Goal: Task Accomplishment & Management: Manage account settings

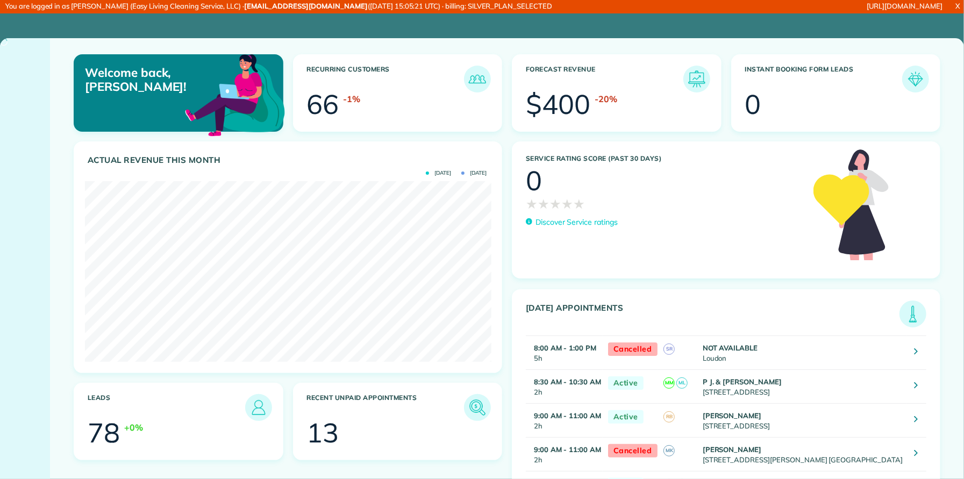
scroll to position [181, 406]
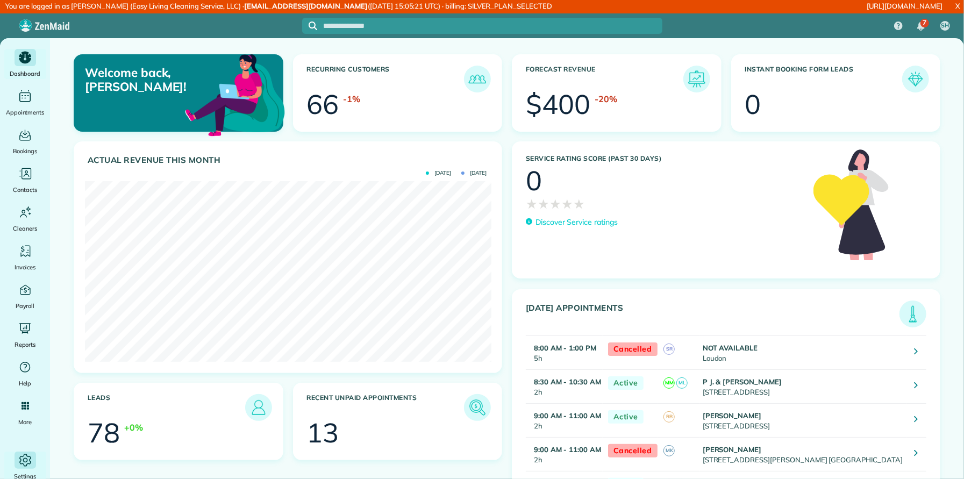
click at [27, 458] on icon "Main" at bounding box center [25, 460] width 16 height 16
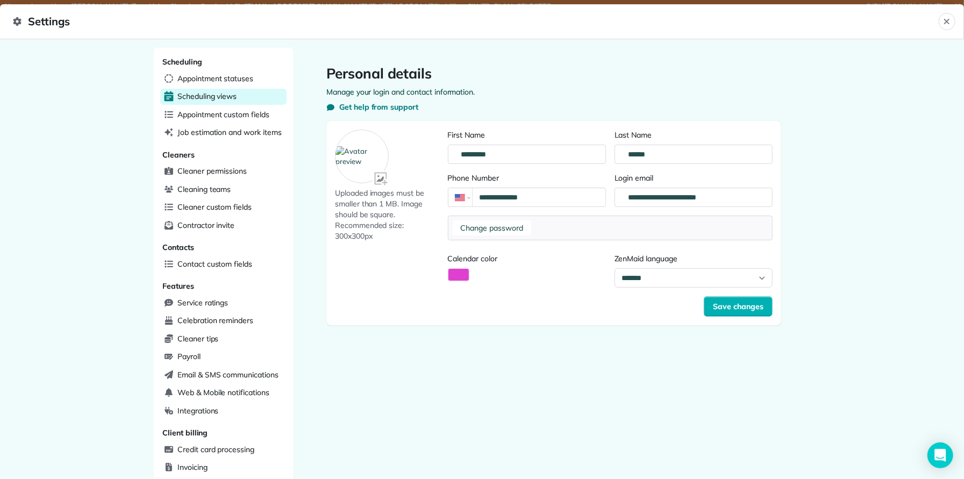
click at [214, 96] on span "Scheduling views" at bounding box center [206, 96] width 59 height 11
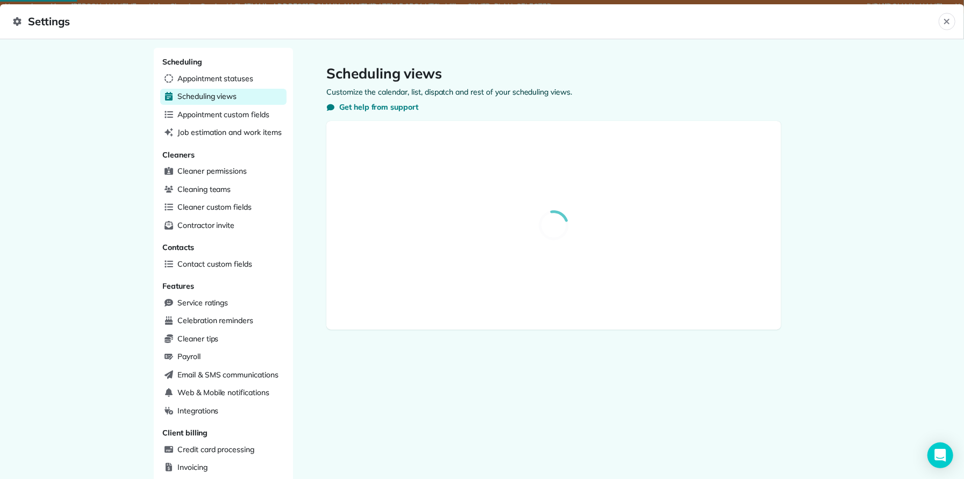
select select "**********"
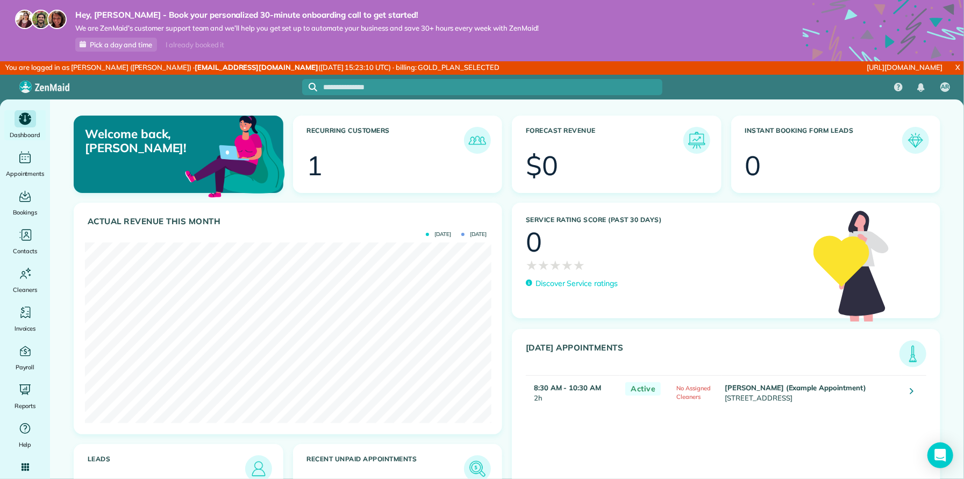
scroll to position [181, 406]
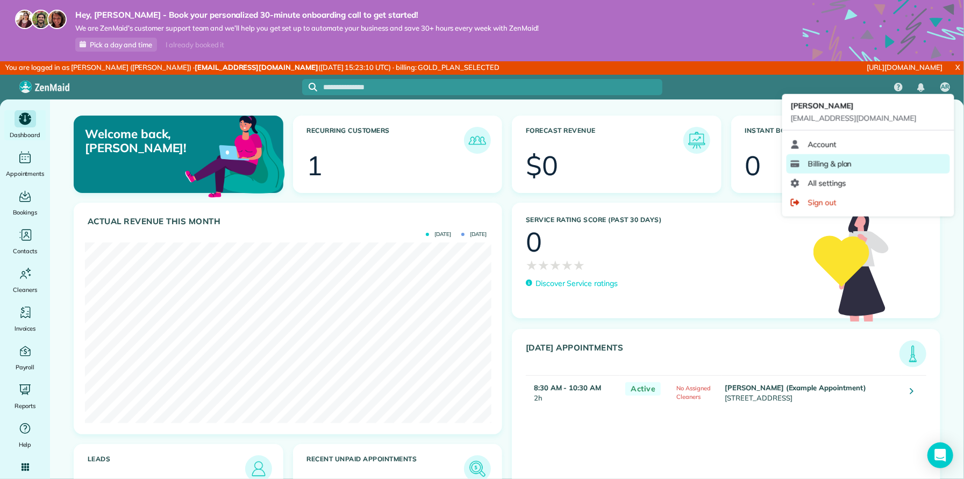
click at [835, 161] on span "Billing & plan" at bounding box center [830, 164] width 44 height 11
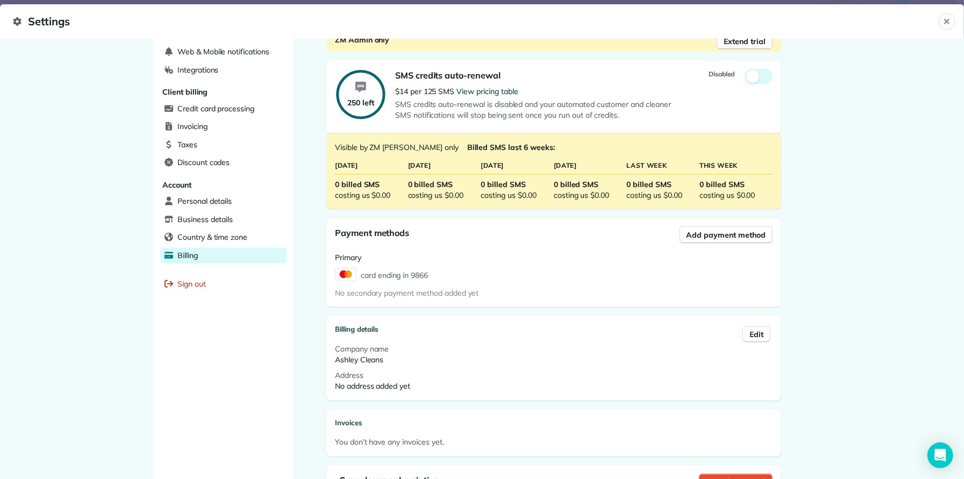
scroll to position [408, 0]
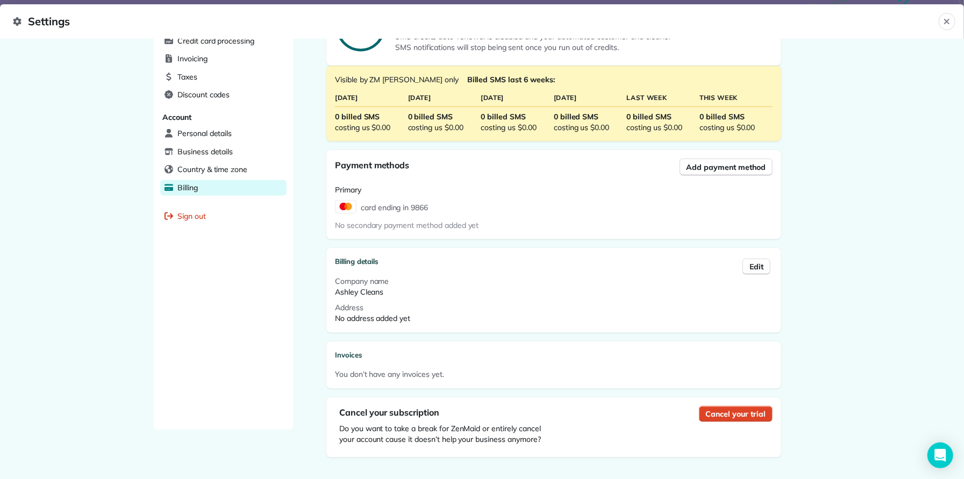
click at [732, 408] on span "Cancel your trial" at bounding box center [736, 413] width 60 height 11
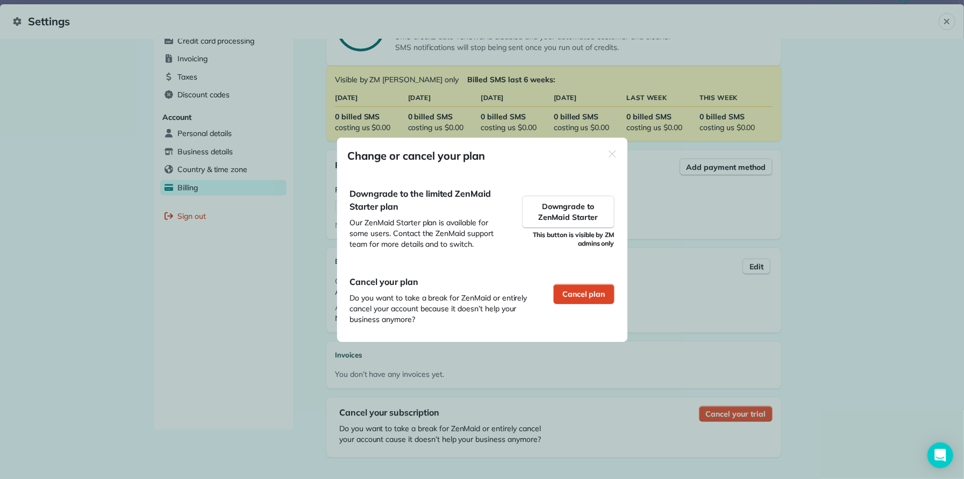
click at [587, 289] on span "Cancel plan" at bounding box center [583, 294] width 43 height 11
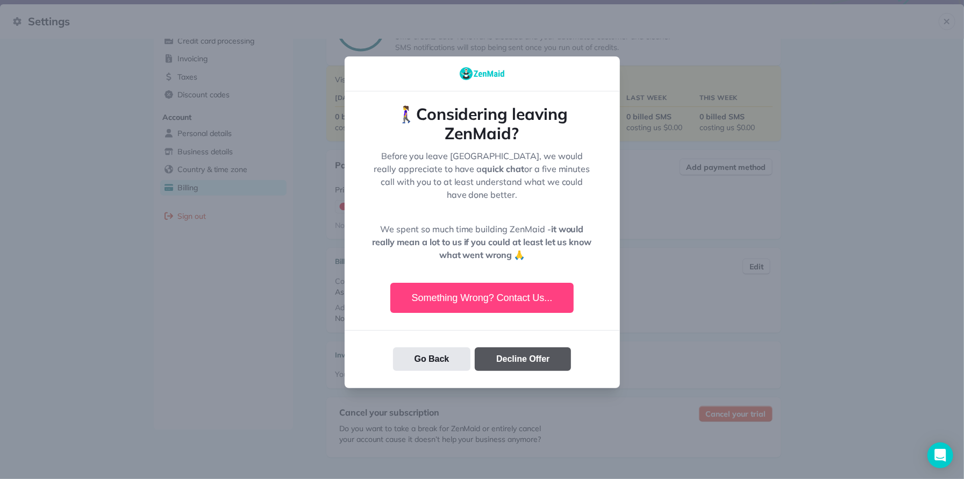
click at [520, 348] on button "Decline Offer" at bounding box center [523, 359] width 96 height 24
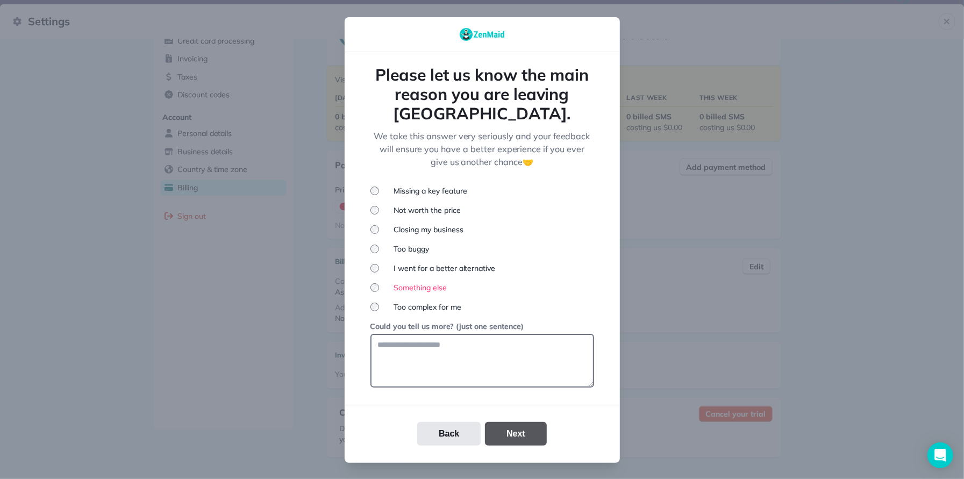
click at [508, 422] on button "Next" at bounding box center [516, 434] width 62 height 24
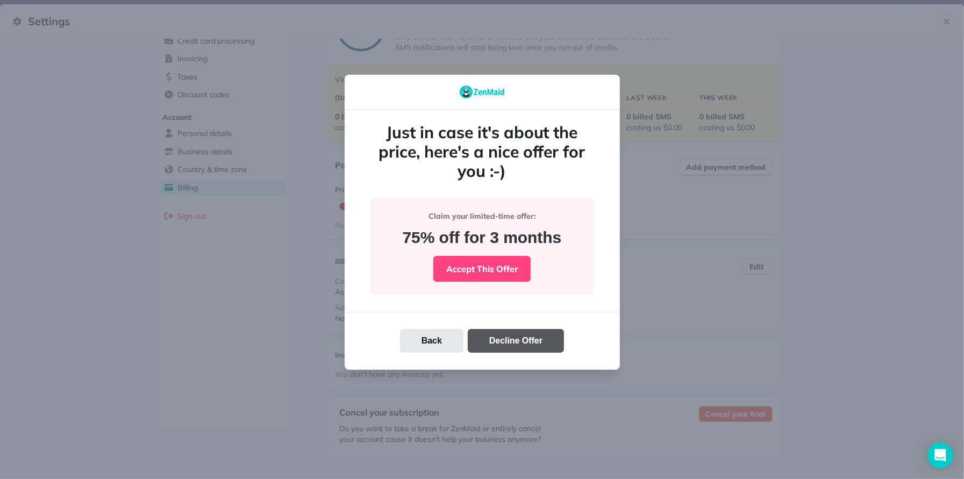
click at [509, 332] on button "Decline Offer" at bounding box center [516, 341] width 96 height 24
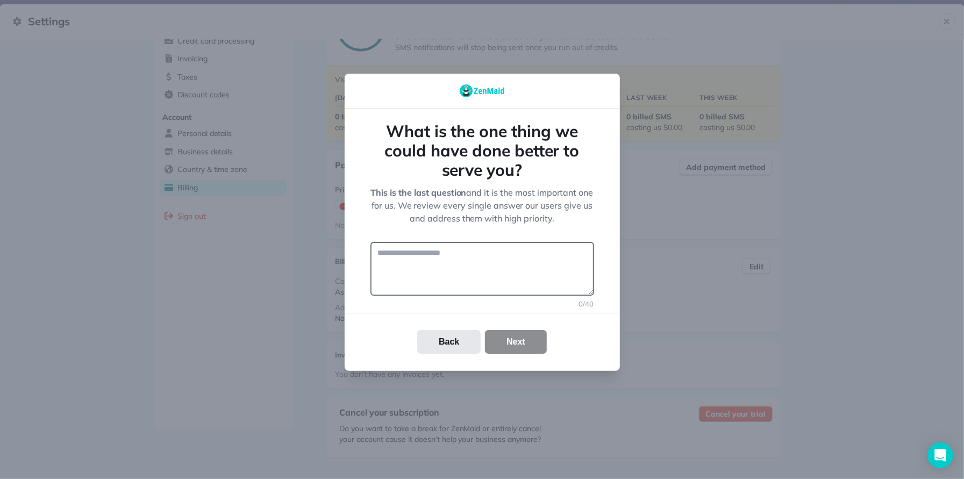
click at [457, 278] on textarea at bounding box center [482, 269] width 224 height 54
click at [443, 270] on textarea at bounding box center [482, 269] width 224 height 54
click at [436, 261] on textarea at bounding box center [482, 269] width 224 height 54
click at [441, 260] on textarea at bounding box center [482, 269] width 224 height 54
click at [432, 254] on textarea at bounding box center [482, 269] width 224 height 54
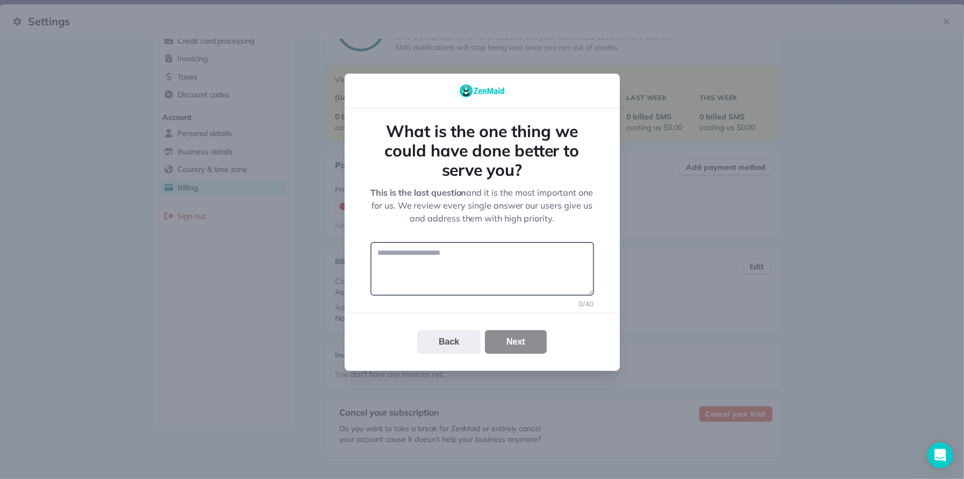
click at [453, 340] on button "Back" at bounding box center [448, 342] width 63 height 24
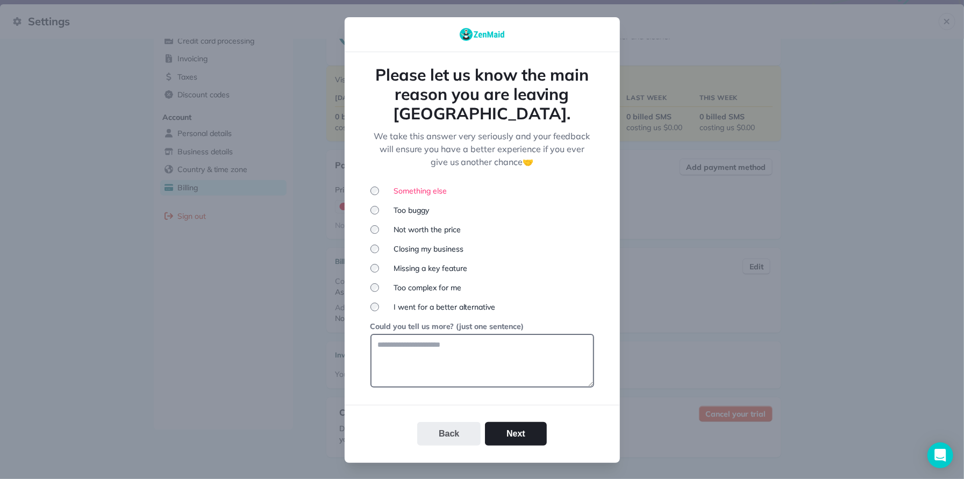
click at [441, 422] on button "Back" at bounding box center [448, 434] width 63 height 24
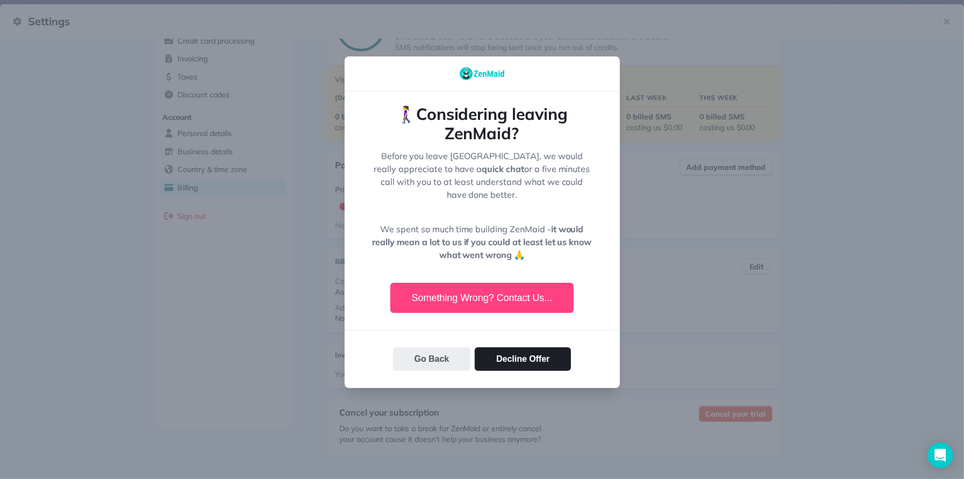
click at [444, 350] on button "Go Back" at bounding box center [432, 359] width 78 height 24
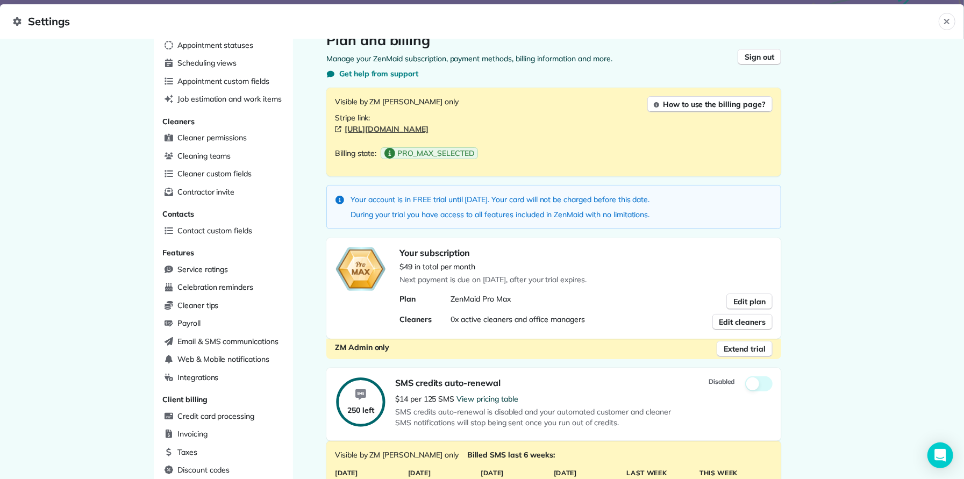
scroll to position [0, 0]
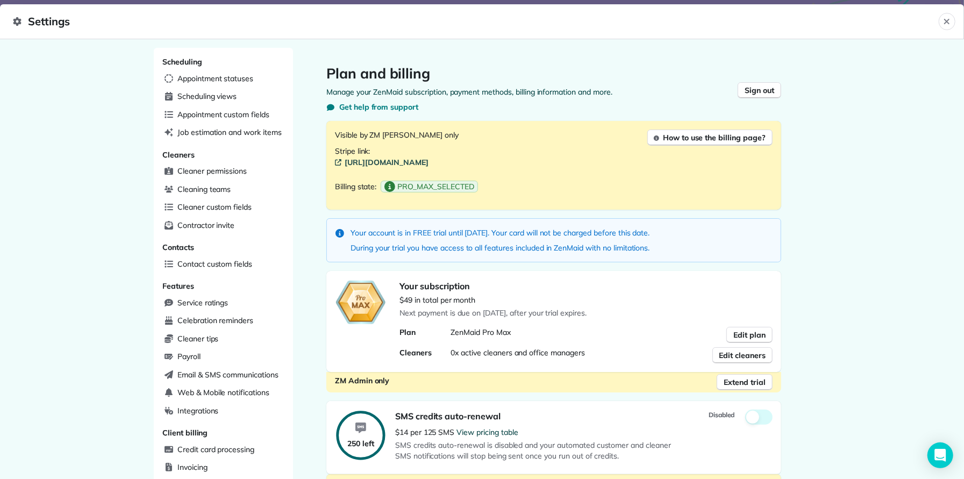
click at [506, 161] on link "https://dashboard.stripe.com/customers/cus_T9a4TB7v06XAVI" at bounding box center [553, 162] width 437 height 11
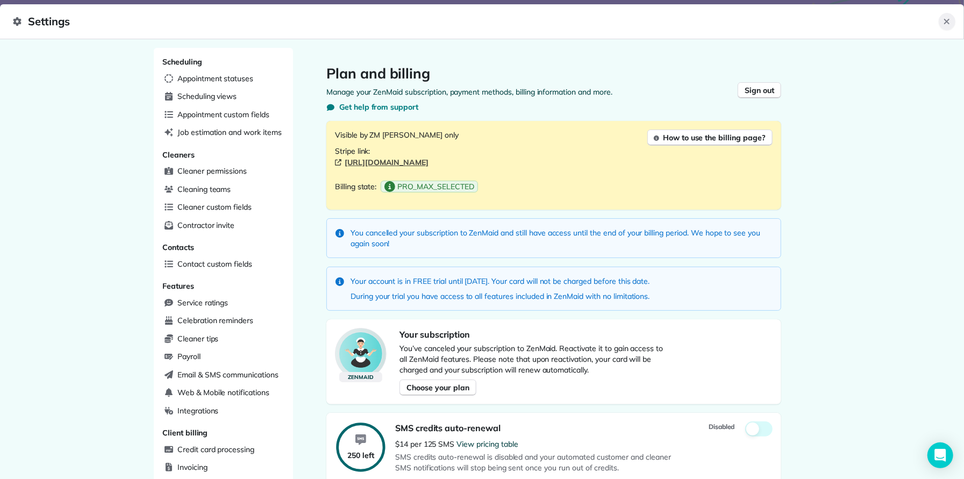
click at [948, 18] on icon "Close" at bounding box center [946, 21] width 9 height 9
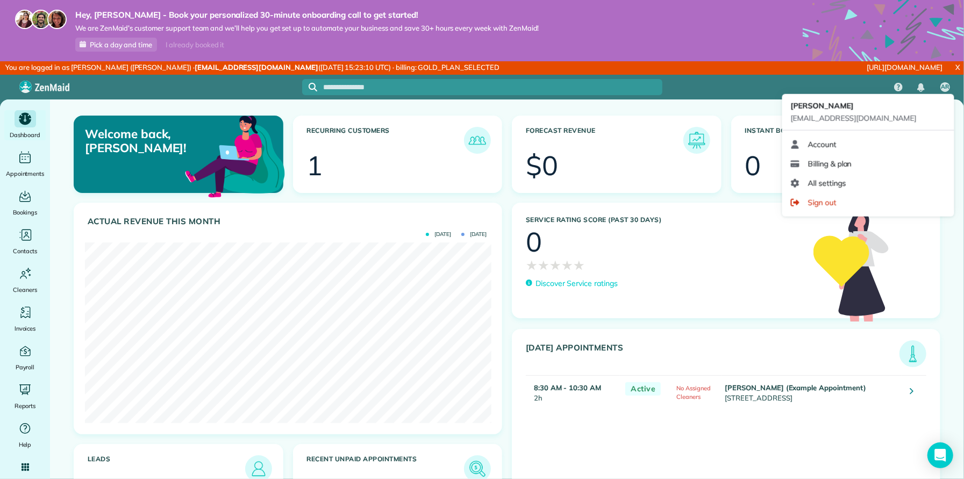
click at [945, 83] on span "AR" at bounding box center [945, 87] width 8 height 9
